Goal: Task Accomplishment & Management: Manage account settings

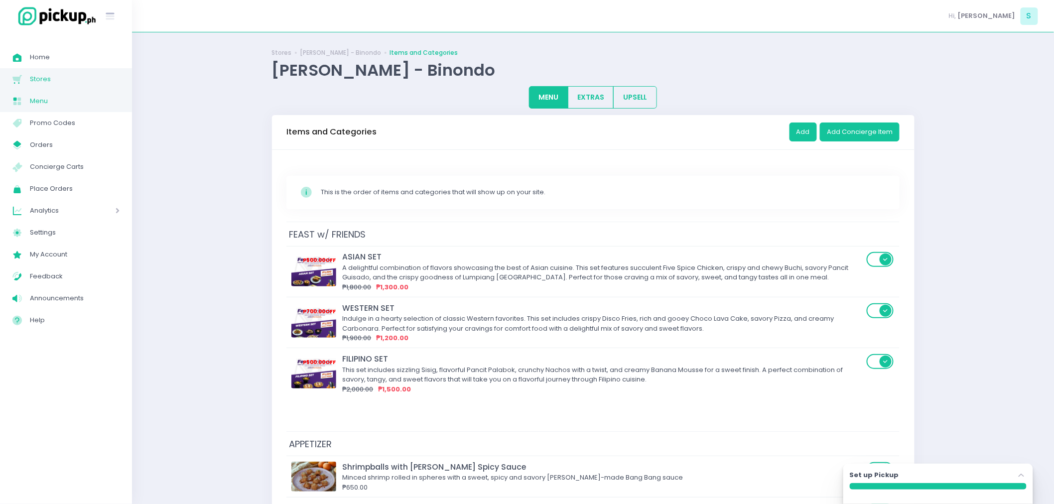
click at [75, 85] on span "Stores" at bounding box center [75, 79] width 90 height 13
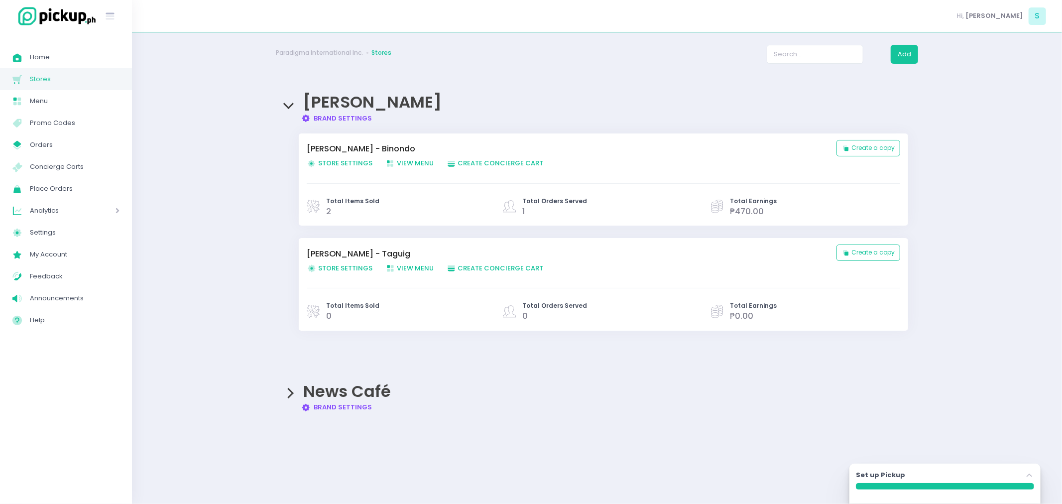
click at [349, 264] on span "Store Settings Created with Sketch. Store Settings" at bounding box center [340, 268] width 66 height 9
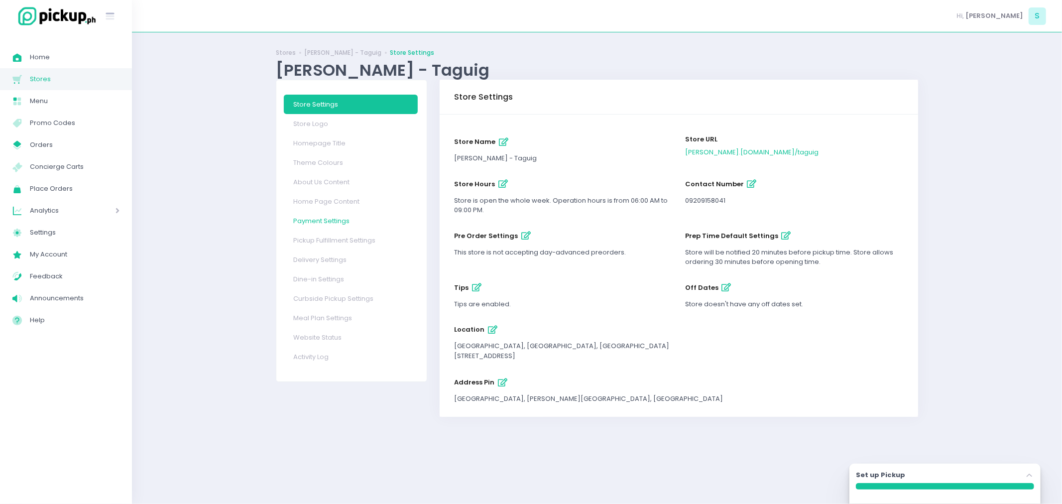
click at [330, 218] on link "Payment Settings" at bounding box center [351, 220] width 134 height 19
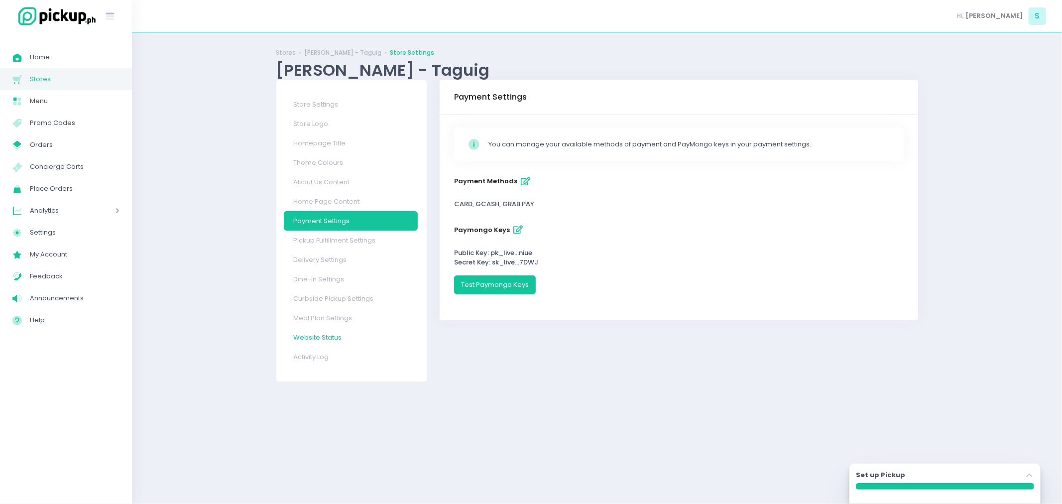
click at [312, 341] on link "Website Status" at bounding box center [351, 337] width 134 height 19
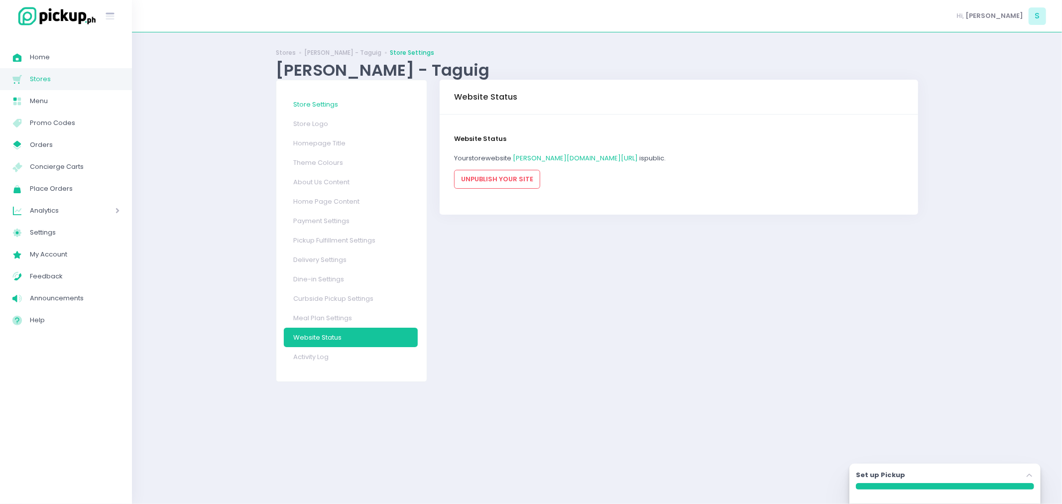
click at [346, 105] on link "Store Settings" at bounding box center [351, 104] width 134 height 19
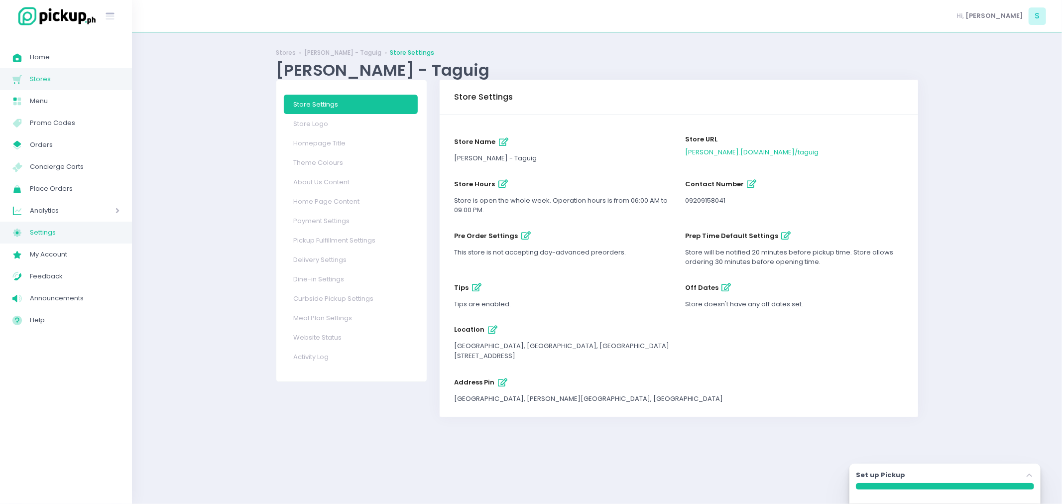
click at [41, 231] on span "Settings" at bounding box center [75, 232] width 90 height 13
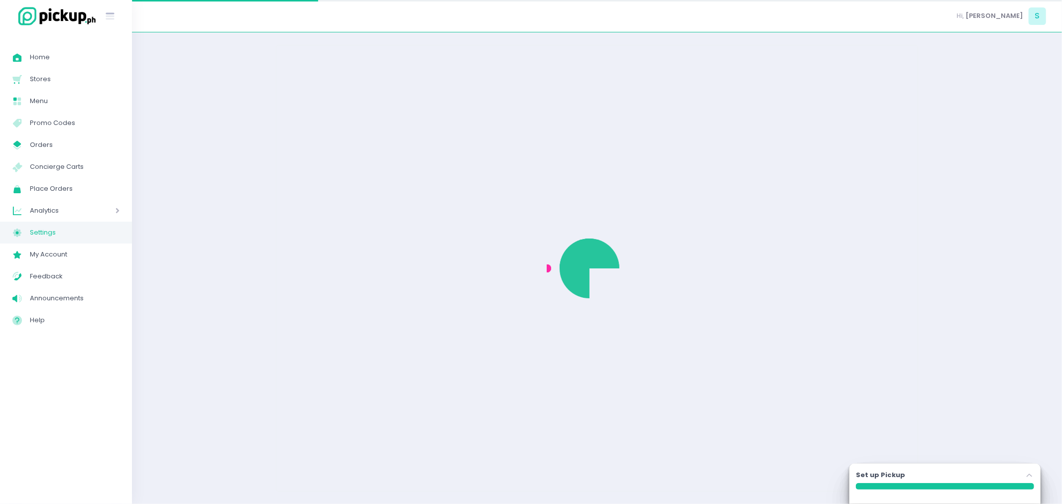
select select "active"
